Goal: Information Seeking & Learning: Learn about a topic

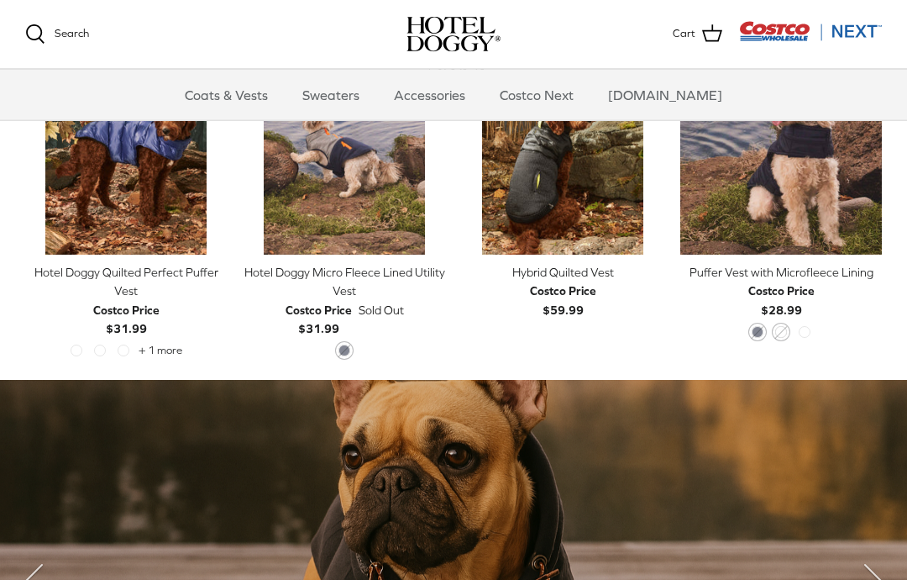
scroll to position [871, 0]
click at [658, 354] on div "Left Right Quick buy Hybrid Quilted Vest Costco Price $59.99" at bounding box center [563, 207] width 202 height 308
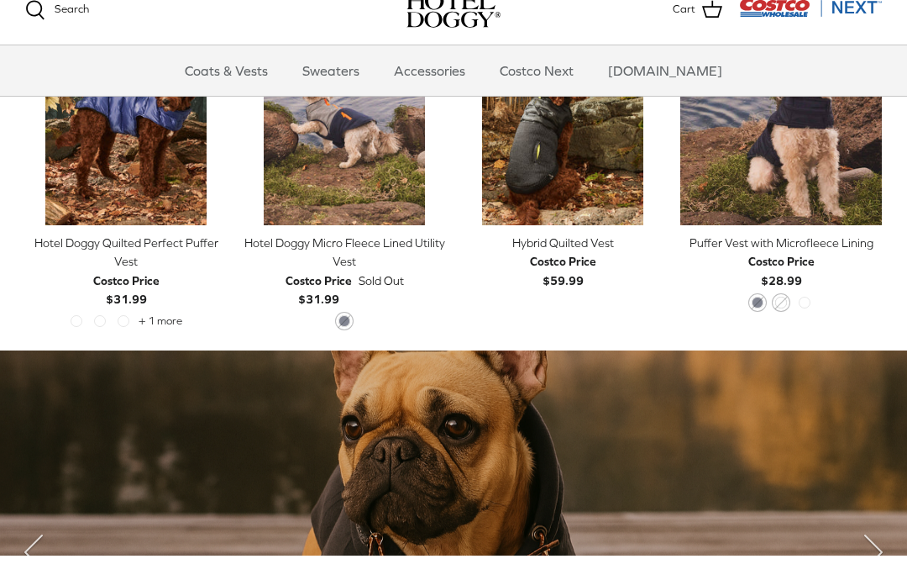
scroll to position [900, 0]
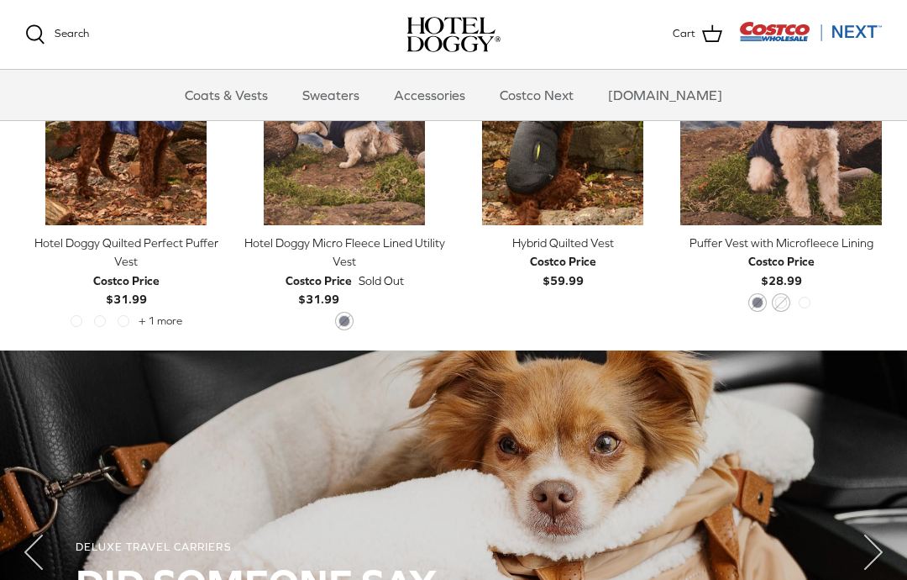
click at [394, 238] on div "Hotel Doggy Micro Fleece Lined Utility Vest" at bounding box center [345, 252] width 202 height 38
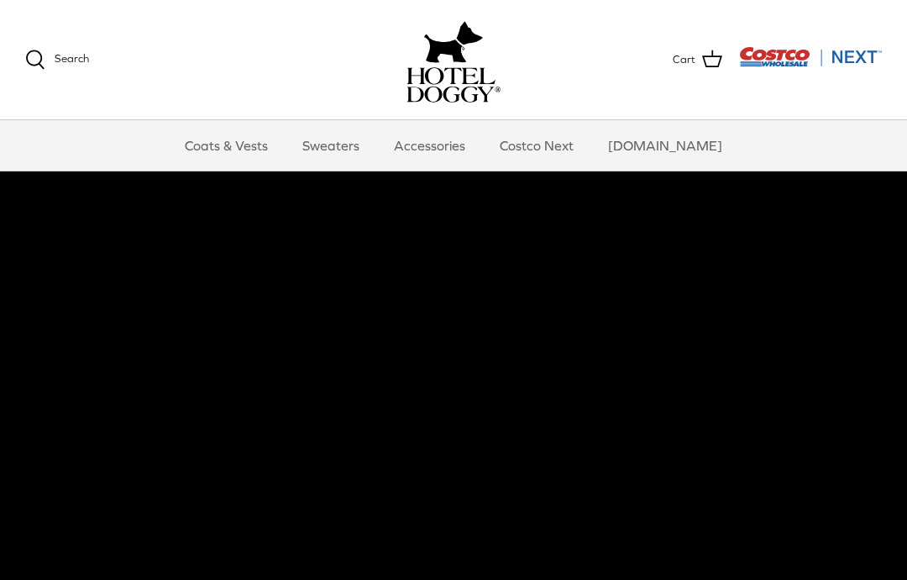
scroll to position [28, 0]
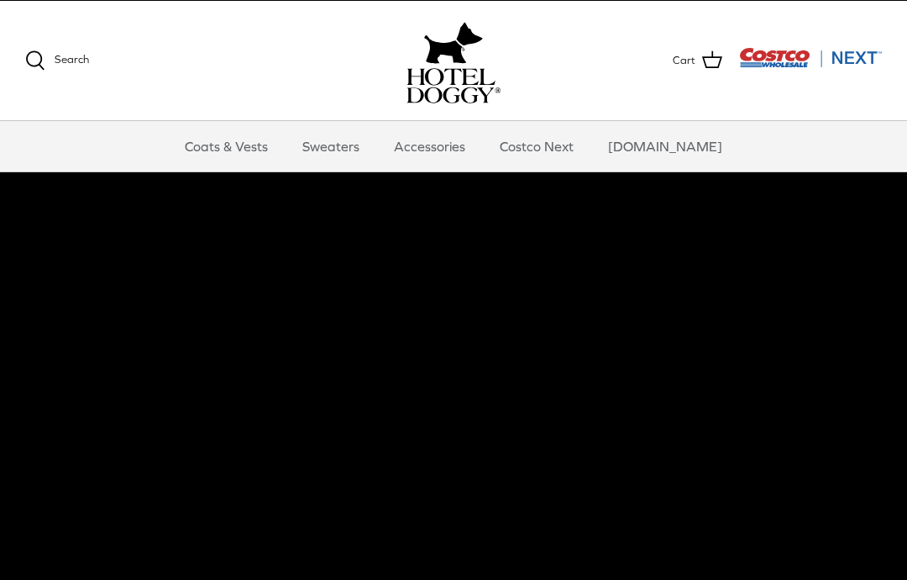
click at [475, 150] on link "Accessories" at bounding box center [430, 146] width 102 height 50
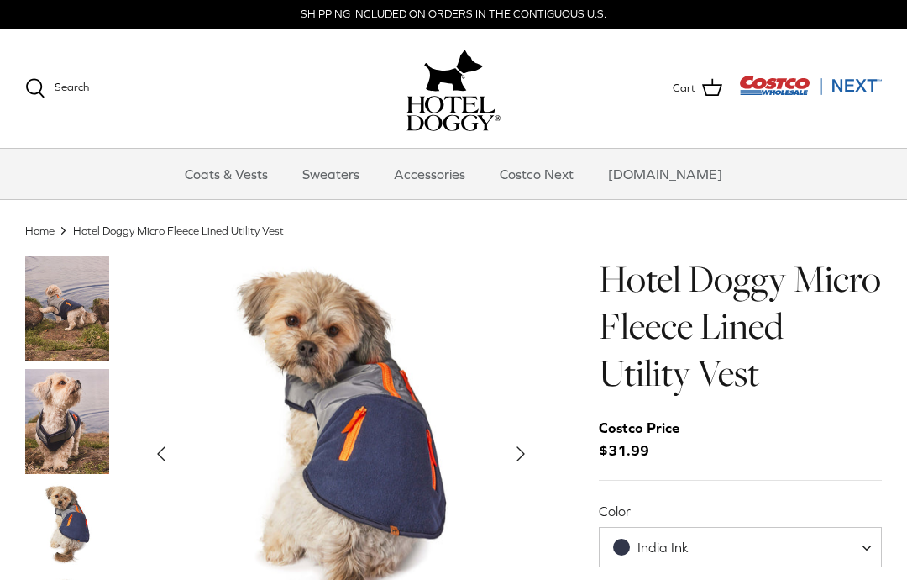
click at [70, 511] on img "Thumbnail Link" at bounding box center [67, 524] width 84 height 84
click at [155, 428] on img "Show Gallery" at bounding box center [341, 453] width 396 height 396
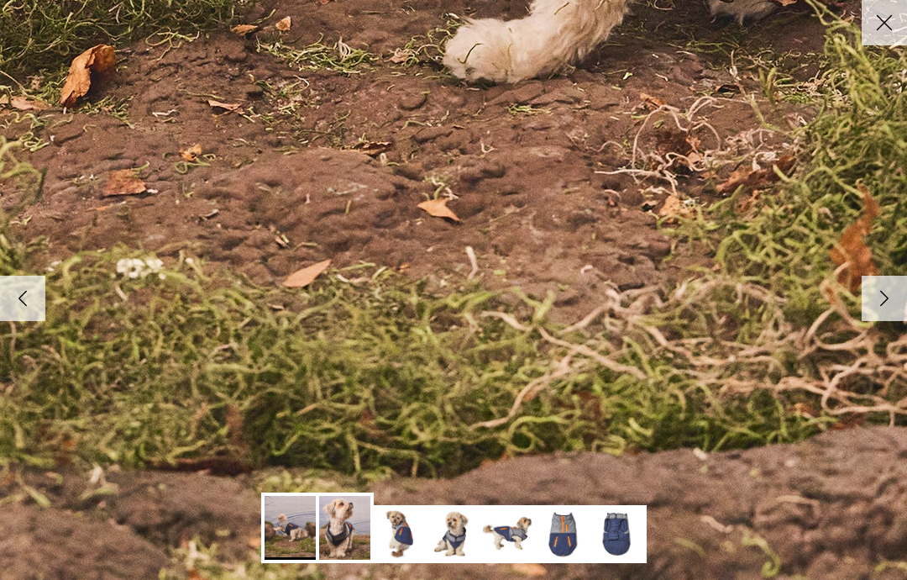
click at [401, 543] on img at bounding box center [399, 533] width 51 height 51
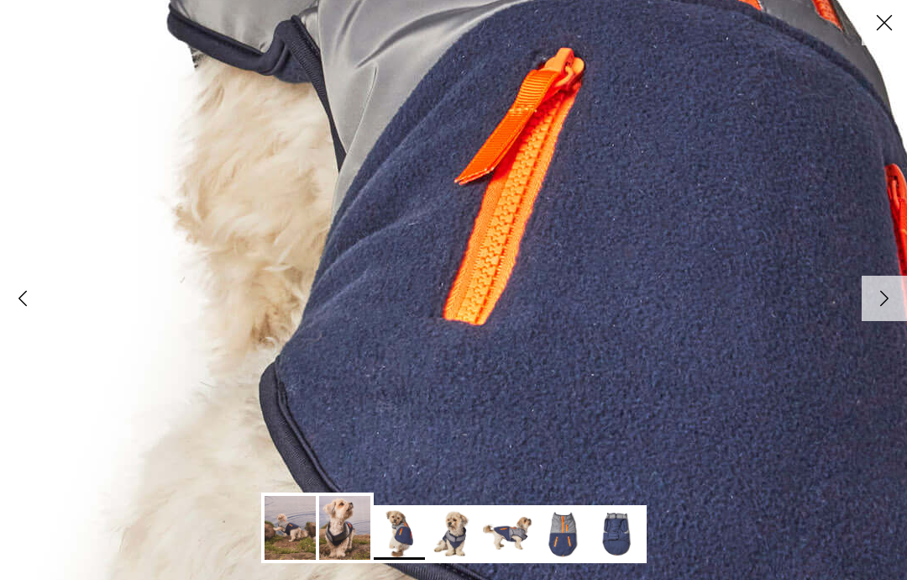
click at [877, 305] on icon "Right" at bounding box center [884, 298] width 29 height 29
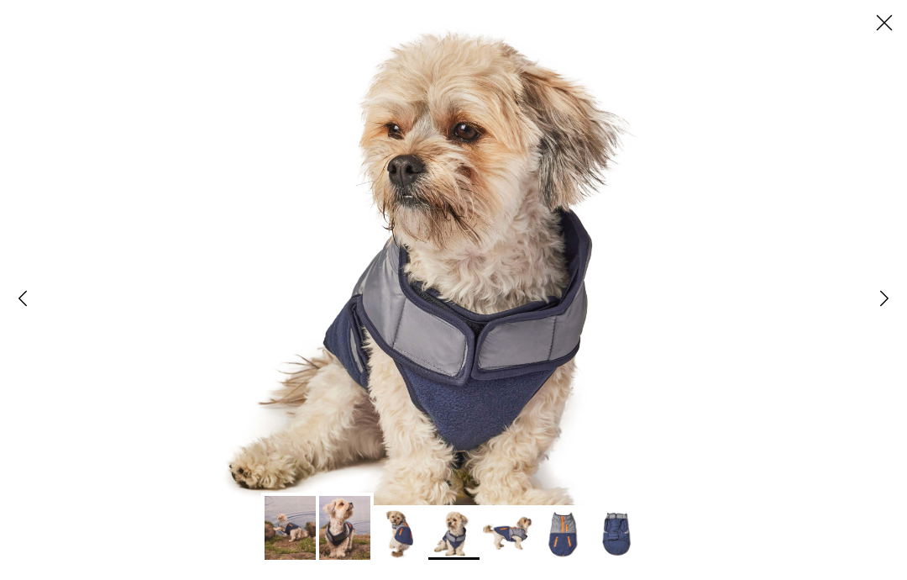
click at [879, 293] on icon "Right" at bounding box center [884, 298] width 29 height 29
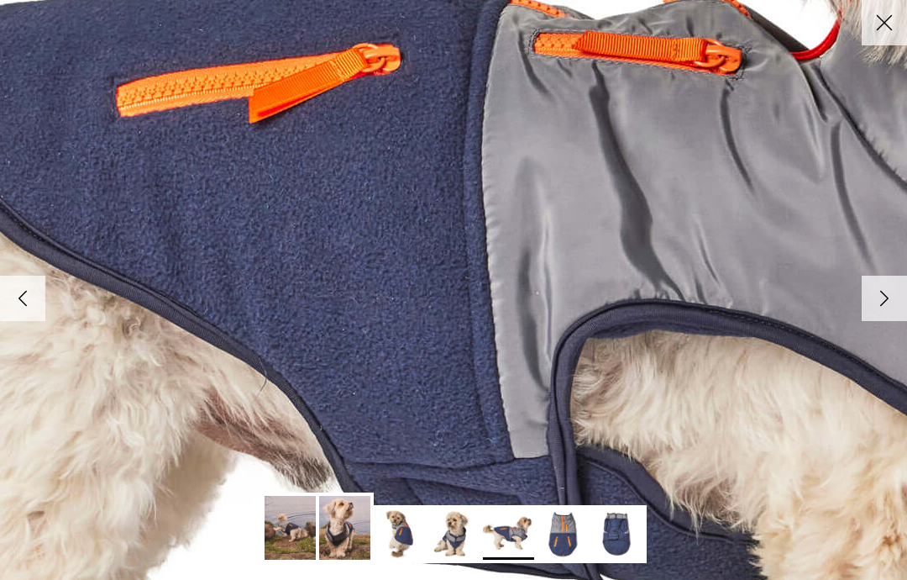
click at [872, 290] on icon "Right" at bounding box center [884, 298] width 29 height 29
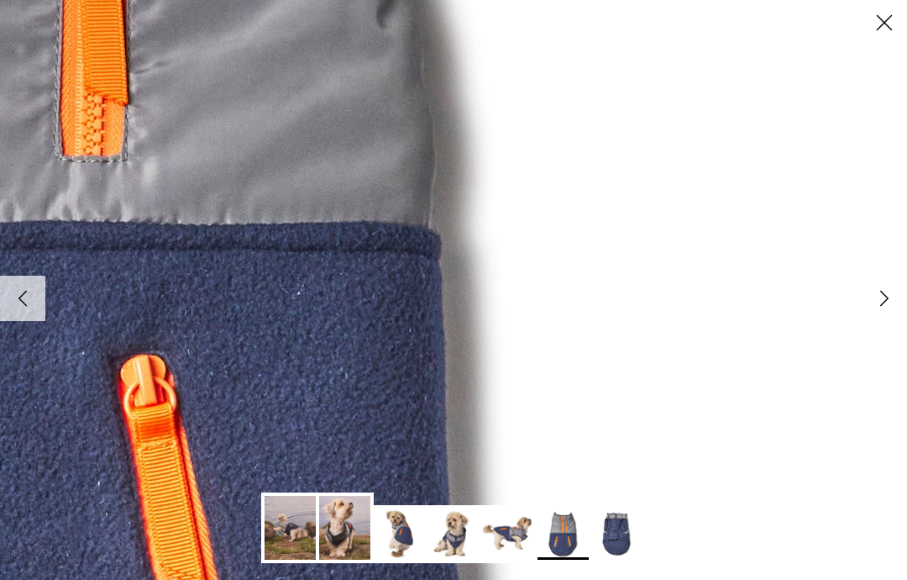
click at [873, 298] on icon "Right" at bounding box center [884, 298] width 29 height 29
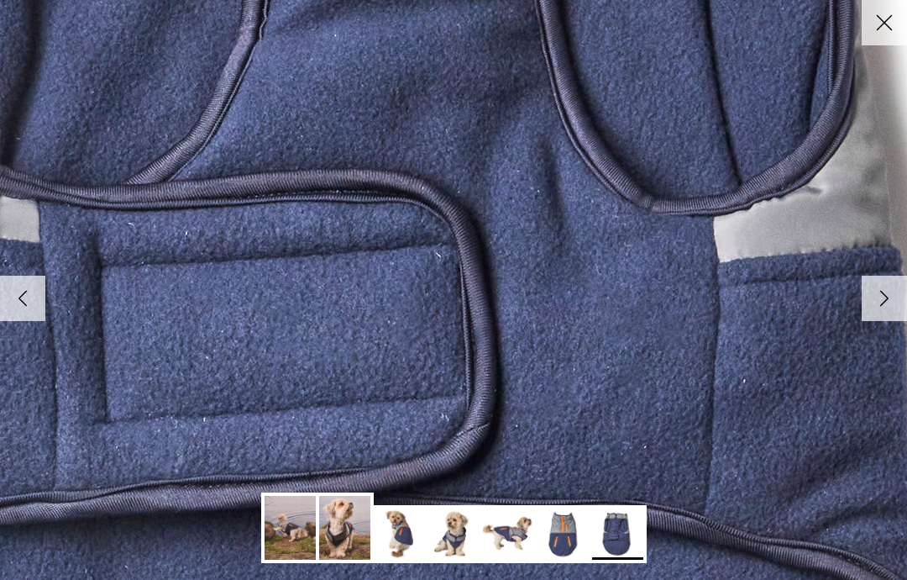
click at [892, 292] on icon "Right" at bounding box center [884, 298] width 29 height 29
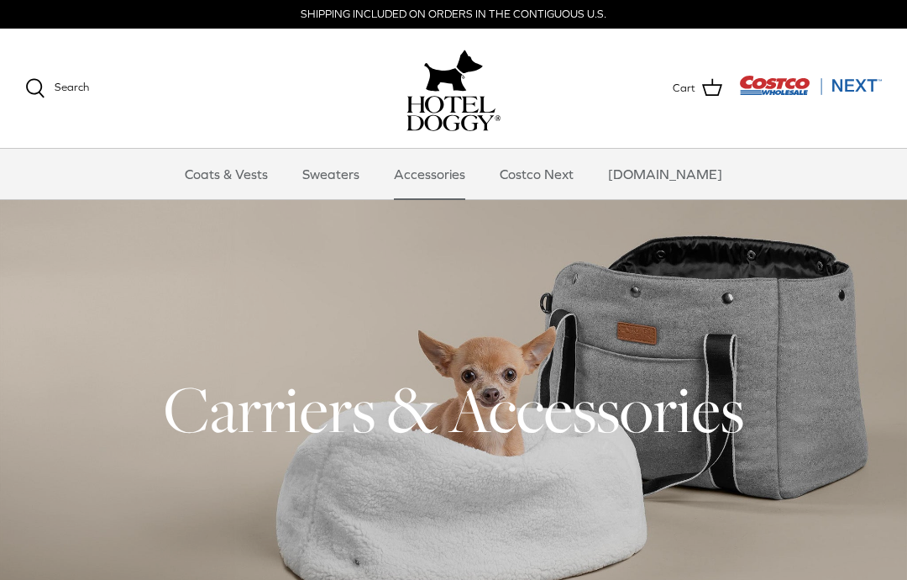
click at [265, 177] on link "Coats & Vests" at bounding box center [226, 174] width 113 height 50
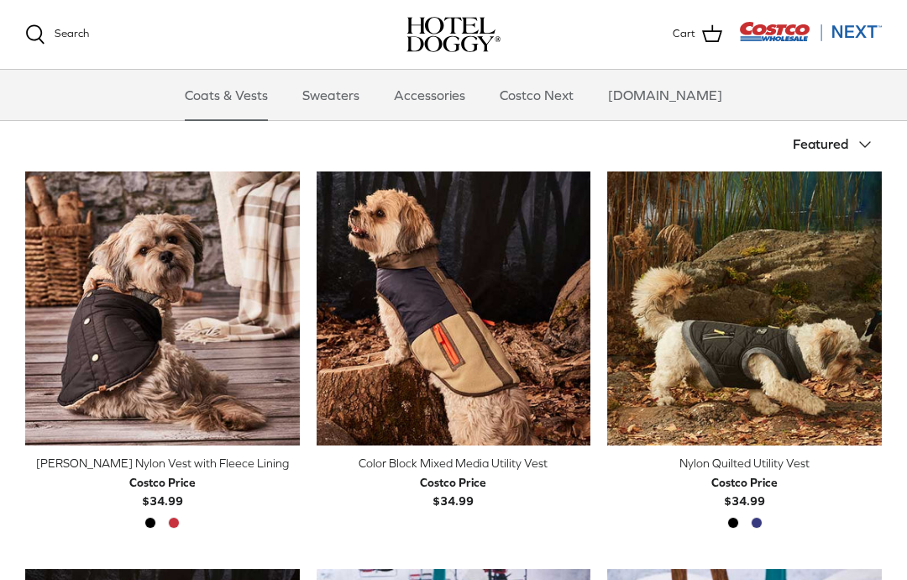
scroll to position [344, 0]
